Goal: Contribute content: Contribute content

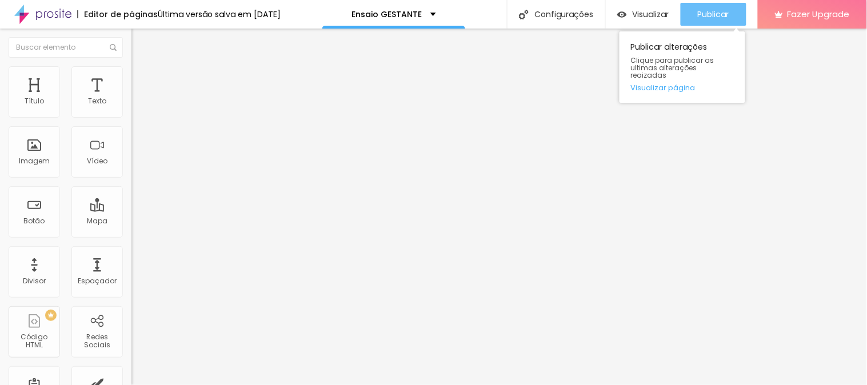
click at [711, 17] on span "Publicar" at bounding box center [713, 14] width 31 height 9
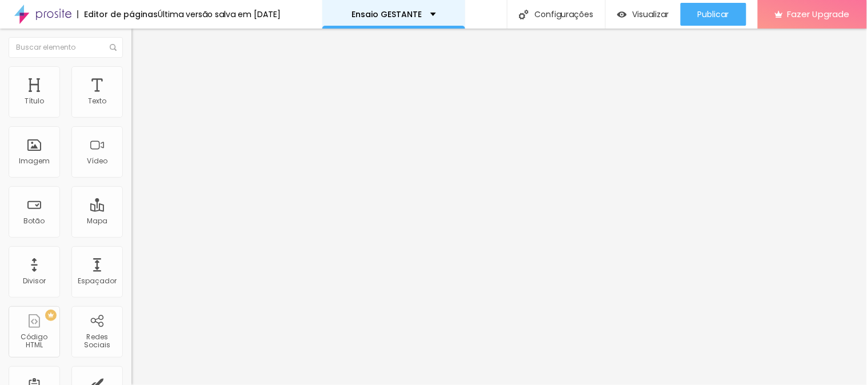
click at [422, 15] on p "Ensaio GESTANTE" at bounding box center [386, 14] width 70 height 8
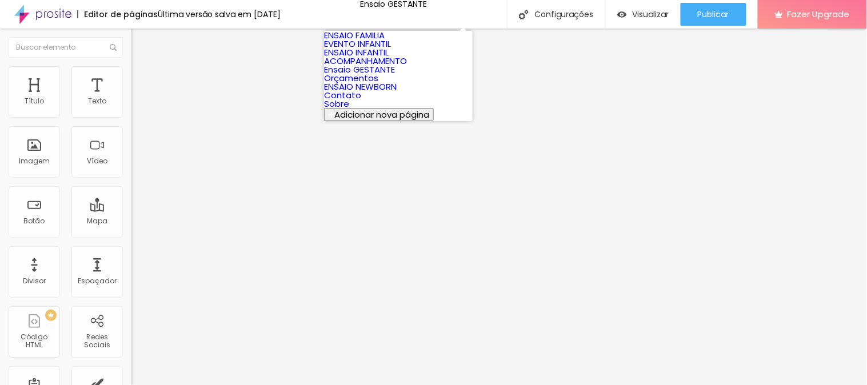
click at [378, 84] on link "Orçamentos" at bounding box center [351, 78] width 54 height 12
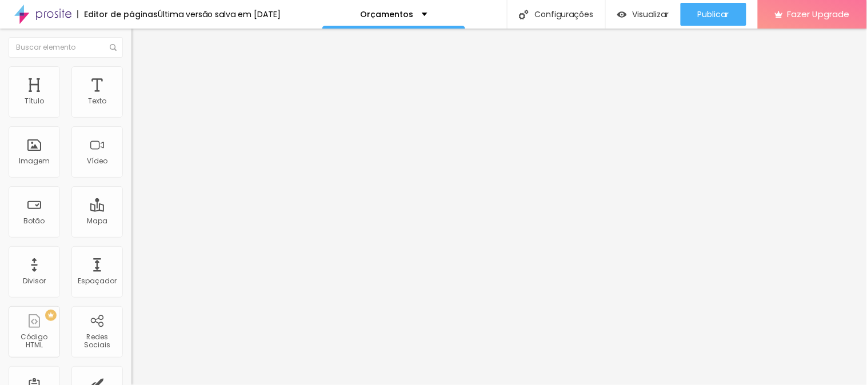
click at [131, 69] on li "Estilo" at bounding box center [196, 71] width 131 height 11
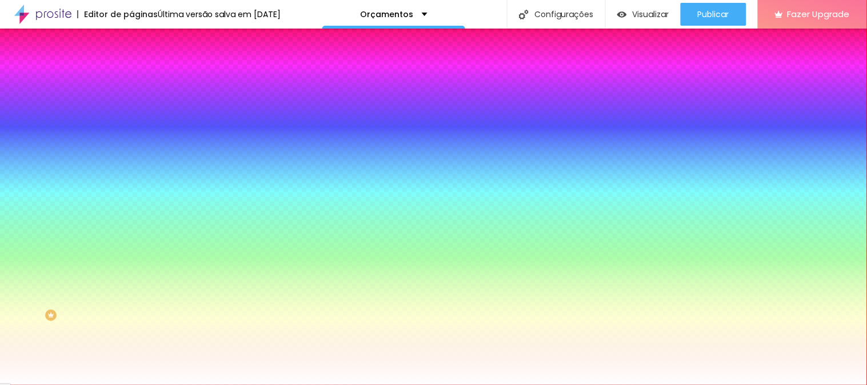
click at [131, 78] on li "Avançado" at bounding box center [196, 83] width 131 height 11
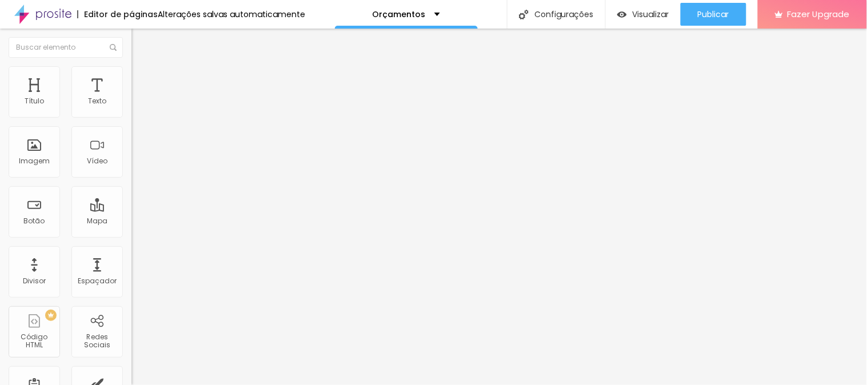
click at [131, 234] on input "https://caroldeandrade.alboompro.com/ensaio-gestante/?id=678698306f47bd00016690…" at bounding box center [199, 228] width 137 height 11
paste input "text"
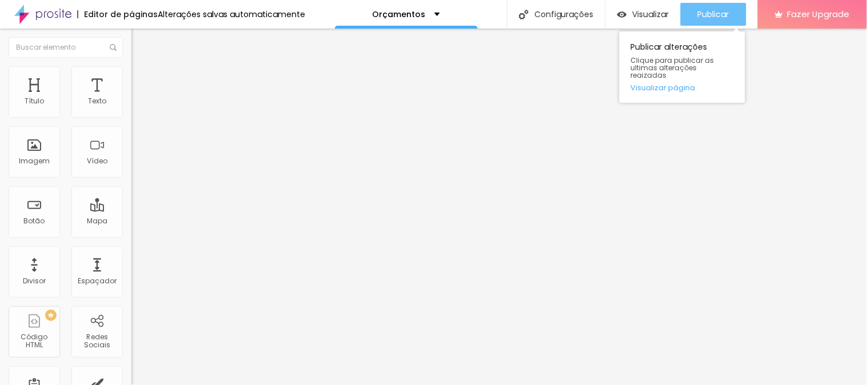
type input "https://caroldeandrade.alboompro.com/ensaio-gestante/"
click at [699, 21] on div "Publicar" at bounding box center [713, 14] width 31 height 23
click at [705, 10] on span "Publicar" at bounding box center [713, 14] width 31 height 9
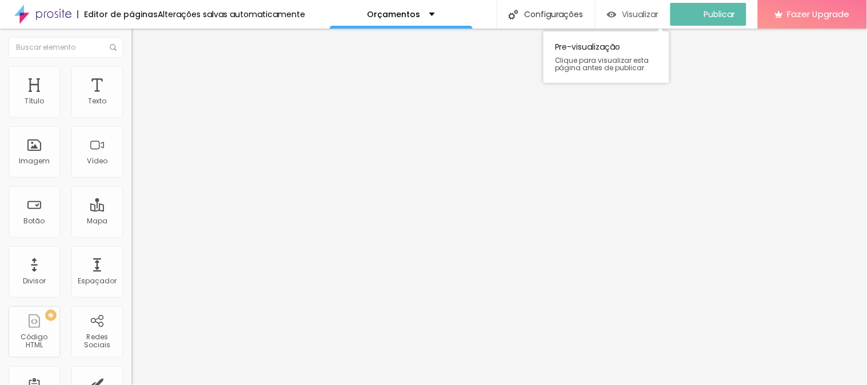
click at [632, 19] on div "Visualizar" at bounding box center [633, 15] width 52 height 10
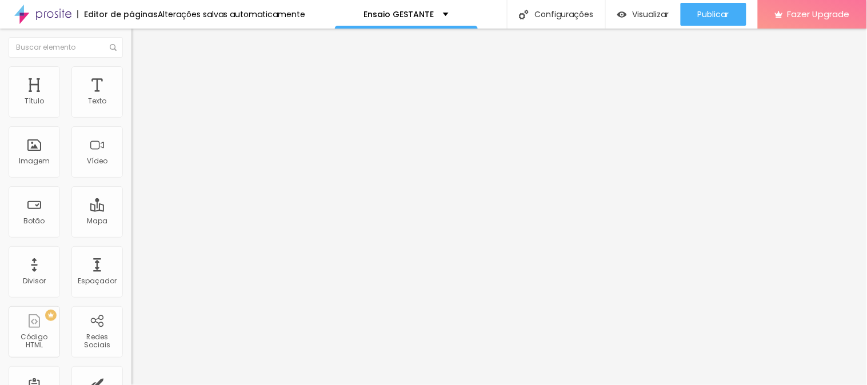
click at [131, 78] on li "Estilo" at bounding box center [196, 71] width 131 height 11
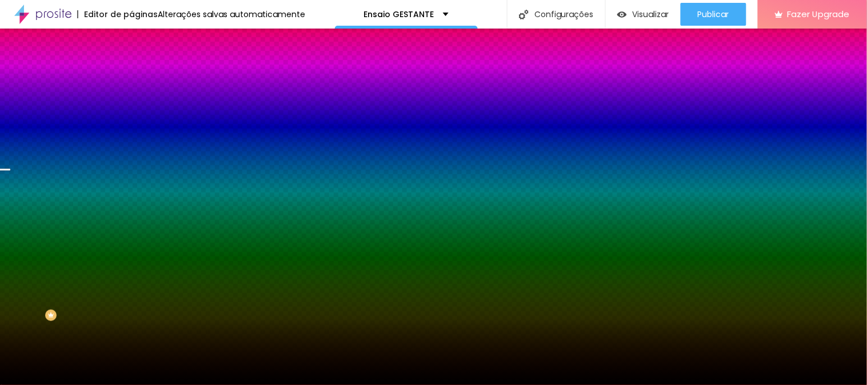
click at [131, 105] on span "Trocar imagem" at bounding box center [162, 100] width 62 height 10
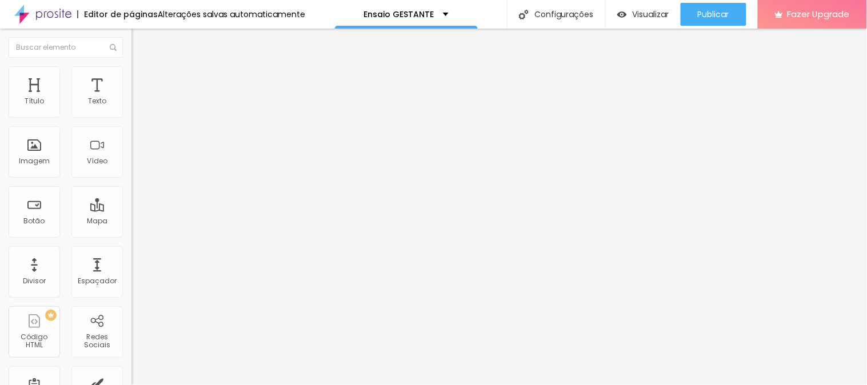
click at [131, 96] on img at bounding box center [134, 92] width 7 height 7
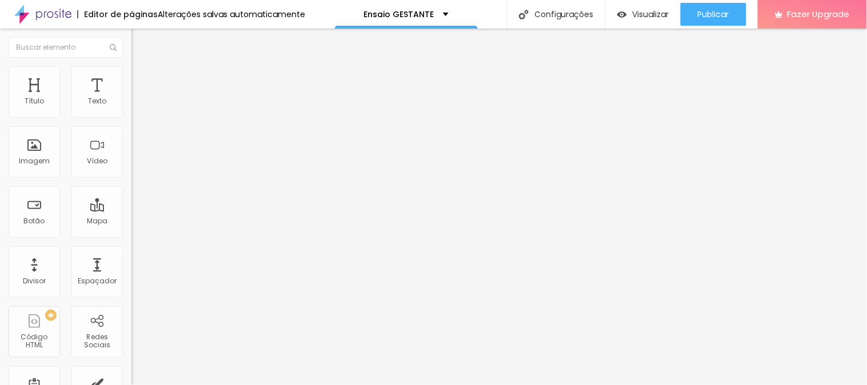
click at [131, 98] on span "Trocar imagem" at bounding box center [162, 94] width 62 height 10
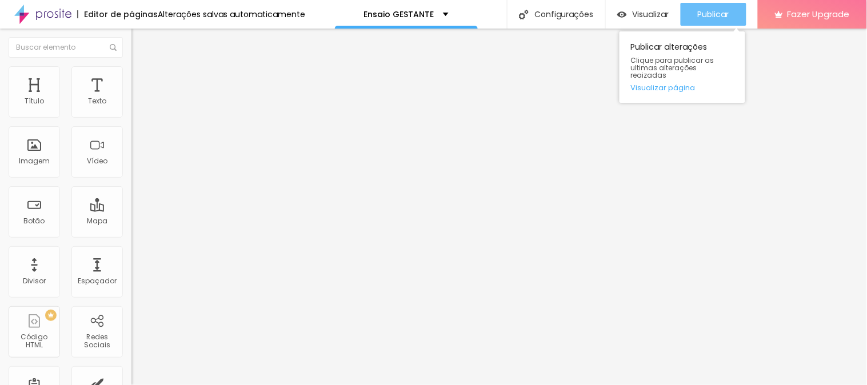
click at [695, 13] on button "Publicar" at bounding box center [714, 14] width 66 height 23
click at [720, 21] on div "Publicar" at bounding box center [713, 14] width 31 height 23
